Goal: Navigation & Orientation: Find specific page/section

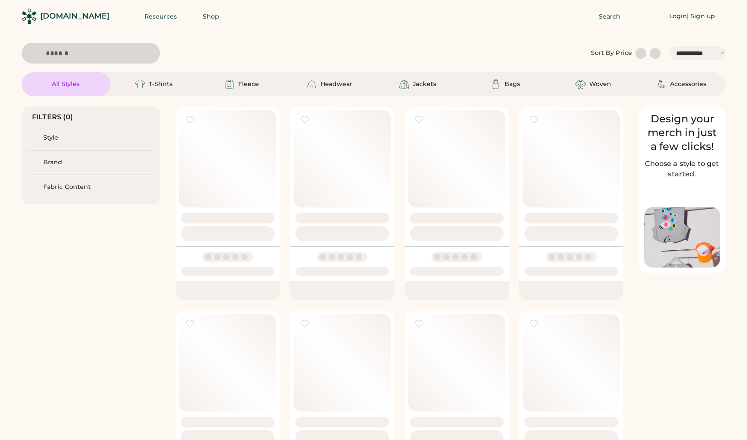
select select "*****"
select select "*"
